Goal: Navigation & Orientation: Understand site structure

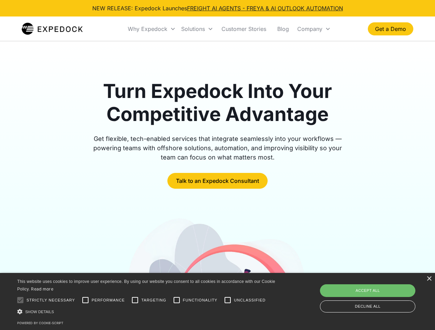
click at [152, 29] on div "Why Expedock" at bounding box center [148, 28] width 40 height 7
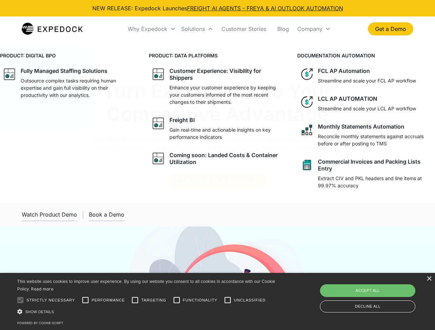
click at [197, 29] on div "Solutions" at bounding box center [193, 28] width 24 height 7
click at [314, 29] on div "Company" at bounding box center [309, 28] width 25 height 7
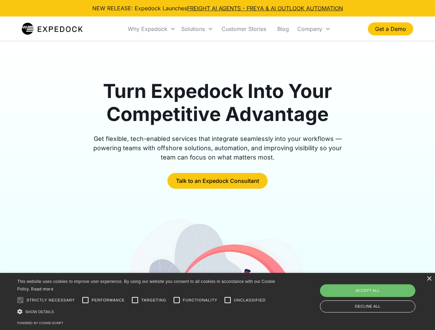
click at [20, 300] on div at bounding box center [20, 301] width 14 height 14
click at [85, 300] on input "Performance" at bounding box center [85, 301] width 14 height 14
checkbox input "true"
click at [135, 300] on input "Targeting" at bounding box center [135, 301] width 14 height 14
checkbox input "true"
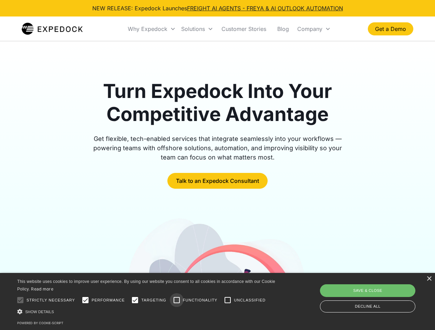
click at [177, 300] on input "Functionality" at bounding box center [177, 301] width 14 height 14
checkbox input "true"
click at [227, 300] on input "Unclassified" at bounding box center [228, 301] width 14 height 14
checkbox input "true"
click at [147, 312] on div "Show details Hide details" at bounding box center [147, 311] width 260 height 7
